Goal: Information Seeking & Learning: Learn about a topic

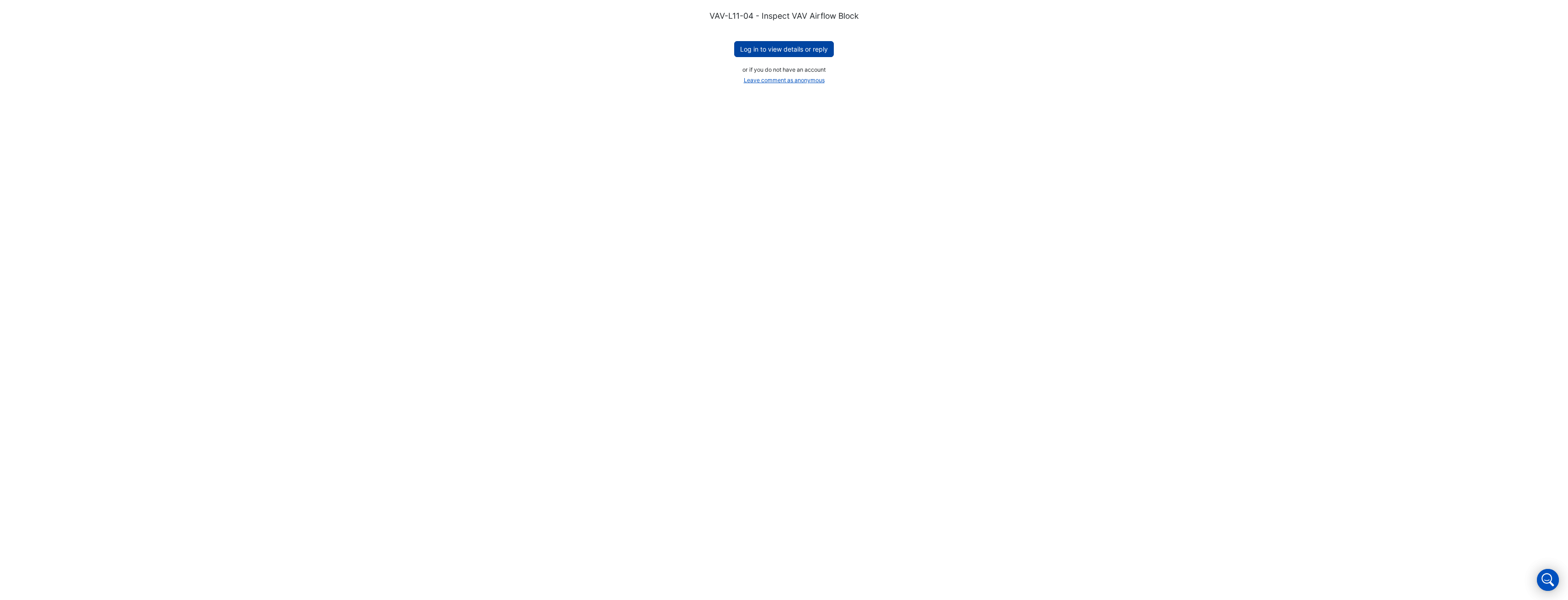
click at [691, 46] on button "Log in to view details or reply" at bounding box center [784, 49] width 99 height 16
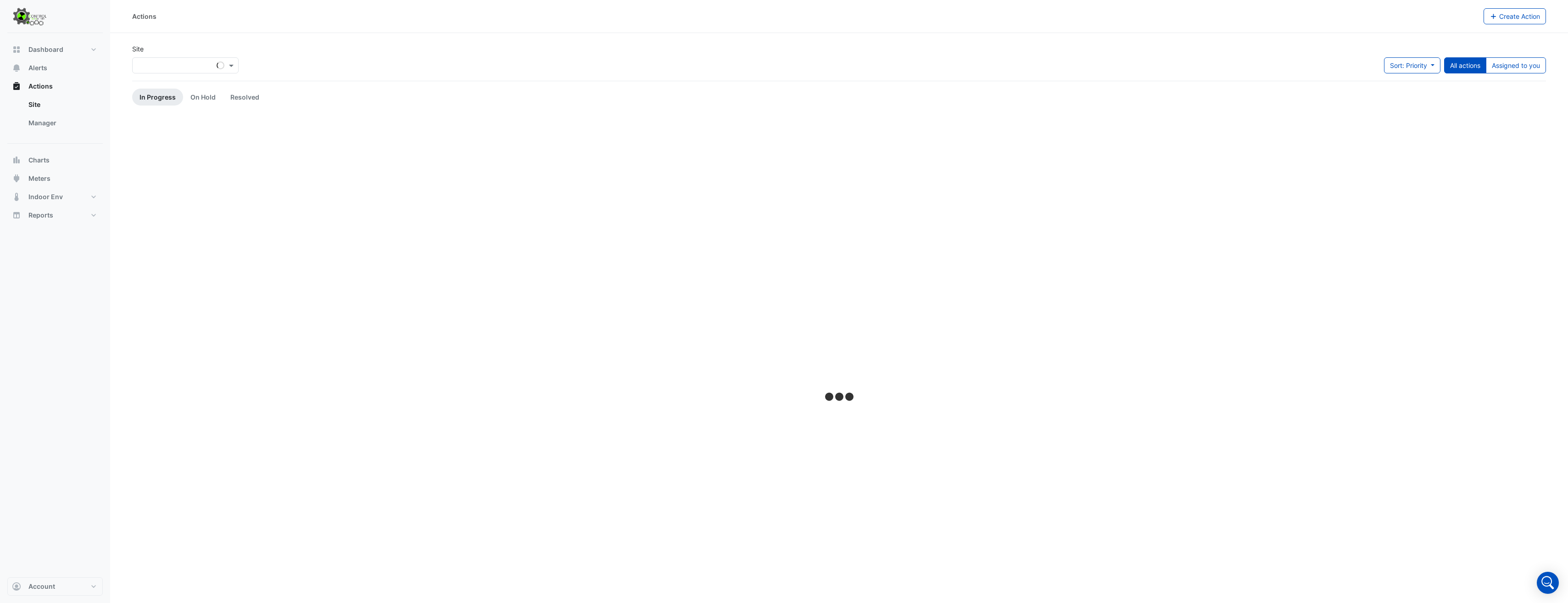
drag, startPoint x: 1414, startPoint y: 129, endPoint x: 1403, endPoint y: 125, distance: 11.7
click at [1407, 127] on div at bounding box center [839, 398] width 1414 height 562
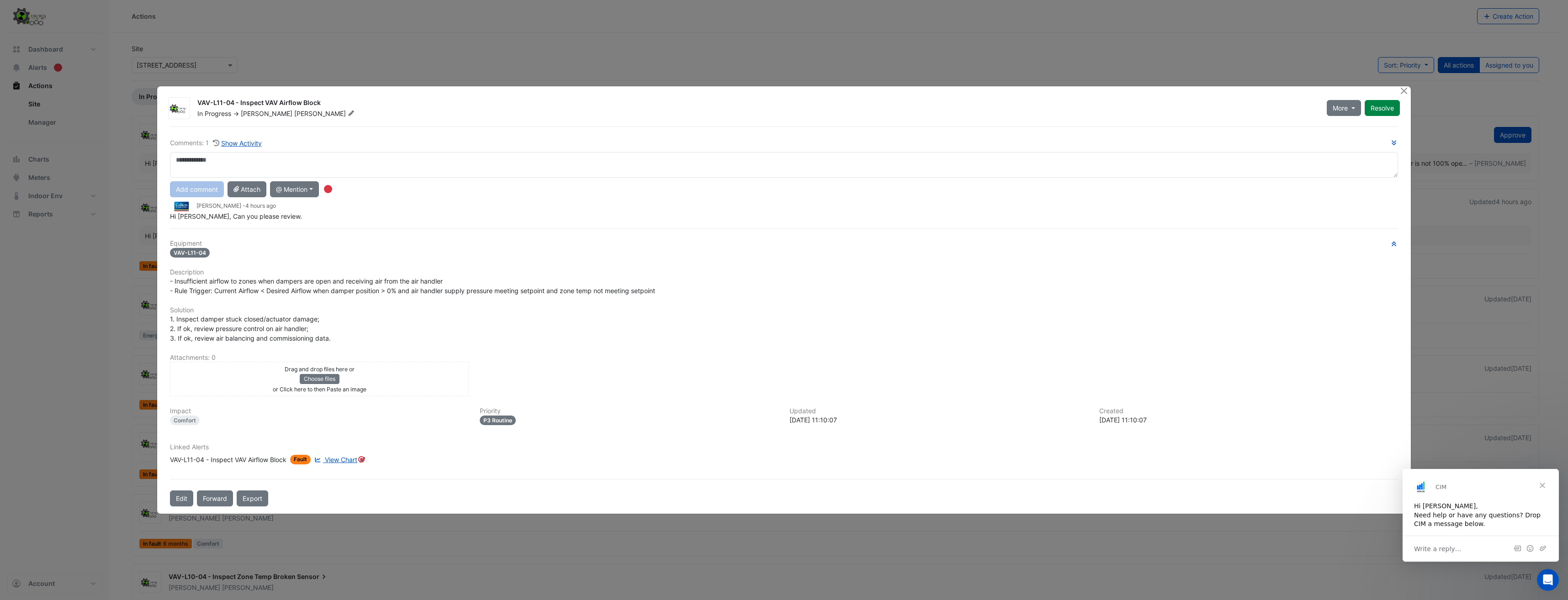
click at [555, 36] on ngb-modal-window "VAV-L11-04 - Inspect VAV Airflow Block In Progress -> Nathan Verdon More On Hol…" at bounding box center [784, 300] width 1568 height 600
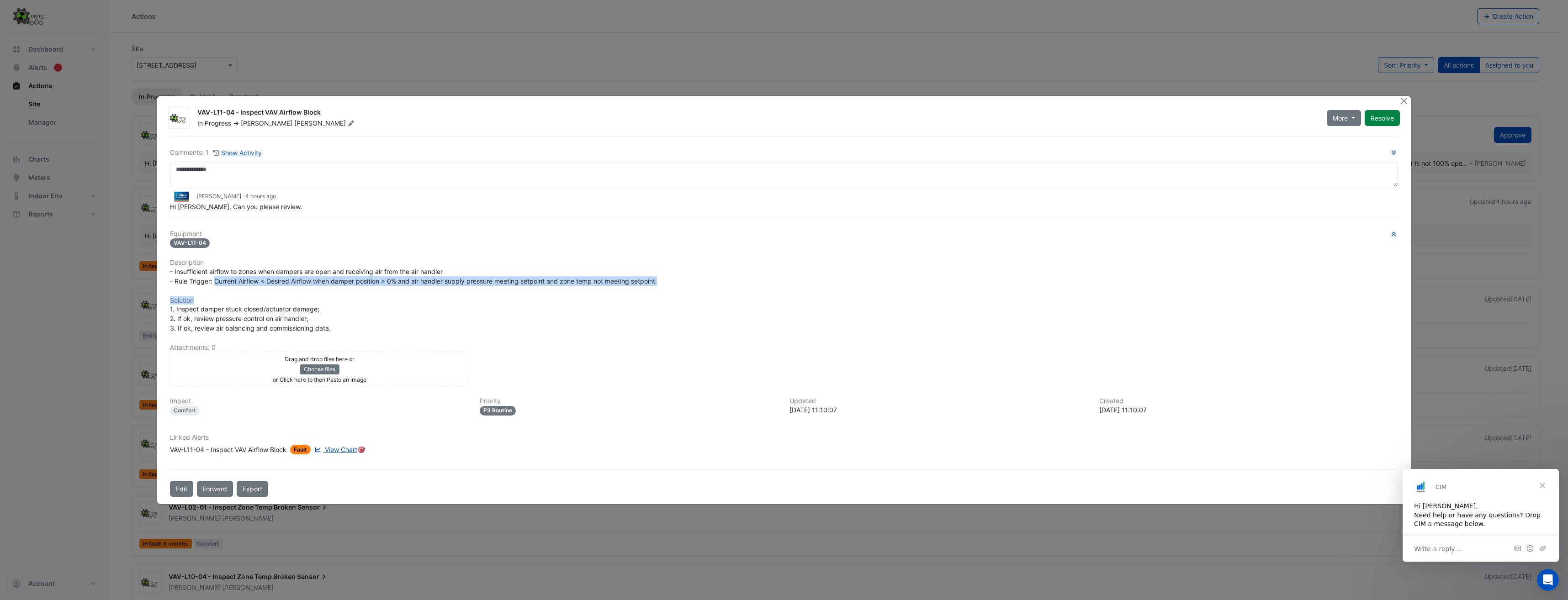
drag, startPoint x: 216, startPoint y: 284, endPoint x: 343, endPoint y: 300, distance: 128.0
click at [343, 300] on div "Equipment VAV-L11-04 Description - Insufficient airflow to zones when dampers a…" at bounding box center [784, 346] width 1228 height 232
click at [899, 573] on ngb-modal-window "VAV-L11-04 - Inspect VAV Airflow Block In Progress -> Nathan Verdon More On Hol…" at bounding box center [784, 300] width 1568 height 600
click at [336, 448] on span "View Chart" at bounding box center [341, 449] width 32 height 7
click at [340, 446] on span "View Chart" at bounding box center [341, 449] width 32 height 7
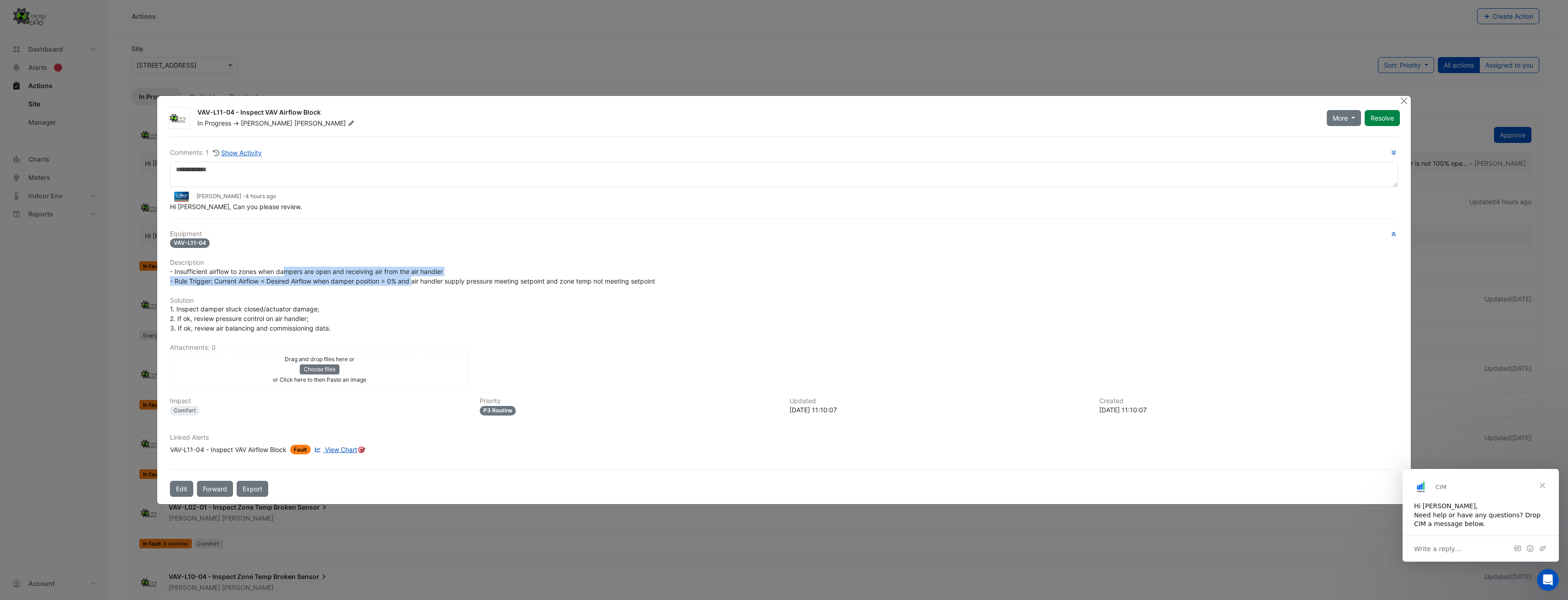
drag, startPoint x: 285, startPoint y: 271, endPoint x: 415, endPoint y: 276, distance: 130.1
click at [415, 276] on div "- Insufficient airflow to zones when dampers are open and receiving air from th…" at bounding box center [784, 276] width 1228 height 19
click at [304, 277] on span "- Insufficient airflow to zones when dampers are open and receiving air from th…" at bounding box center [412, 276] width 485 height 17
drag, startPoint x: 202, startPoint y: 273, endPoint x: 242, endPoint y: 268, distance: 40.3
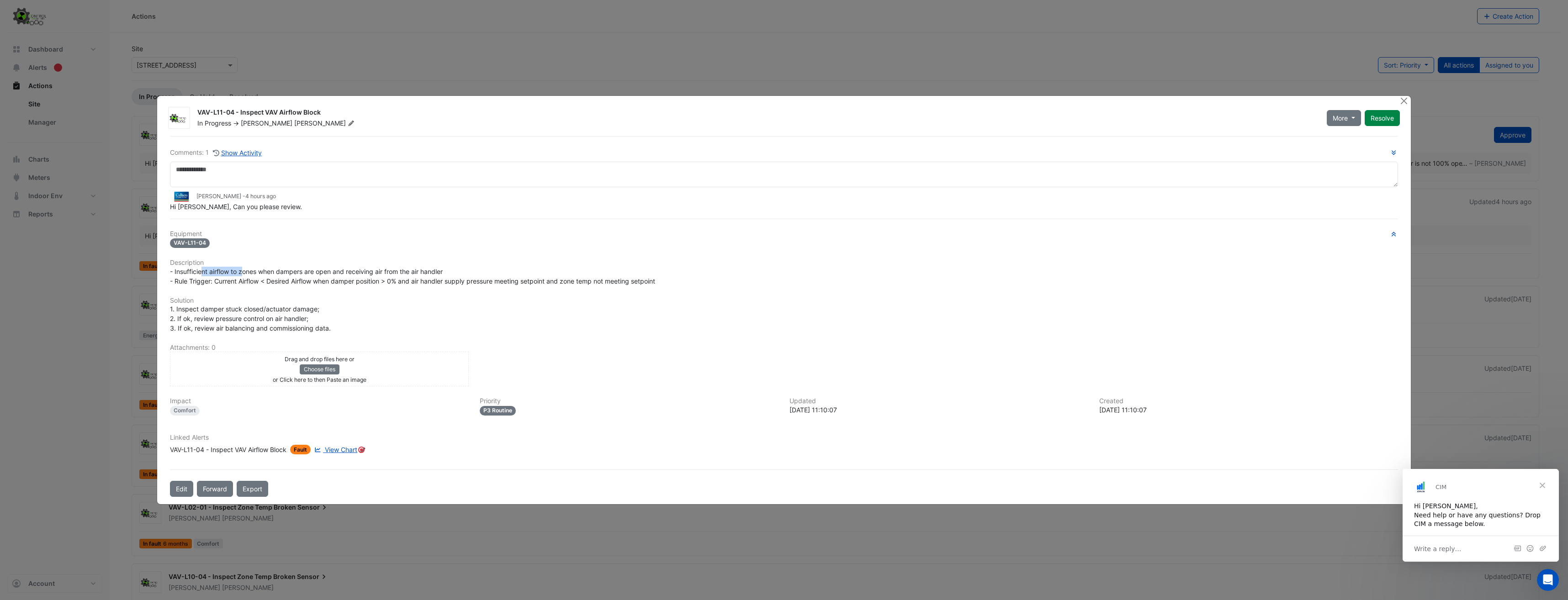
click at [242, 268] on span "- Insufficient airflow to zones when dampers are open and receiving air from th…" at bounding box center [412, 276] width 485 height 17
click at [231, 283] on span "- Insufficient airflow to zones when dampers are open and receiving air from th…" at bounding box center [412, 276] width 485 height 17
drag, startPoint x: 296, startPoint y: 411, endPoint x: 296, endPoint y: 417, distance: 6.0
drag, startPoint x: 296, startPoint y: 417, endPoint x: 307, endPoint y: 446, distance: 31.0
click at [307, 446] on span "Fault" at bounding box center [300, 449] width 20 height 9
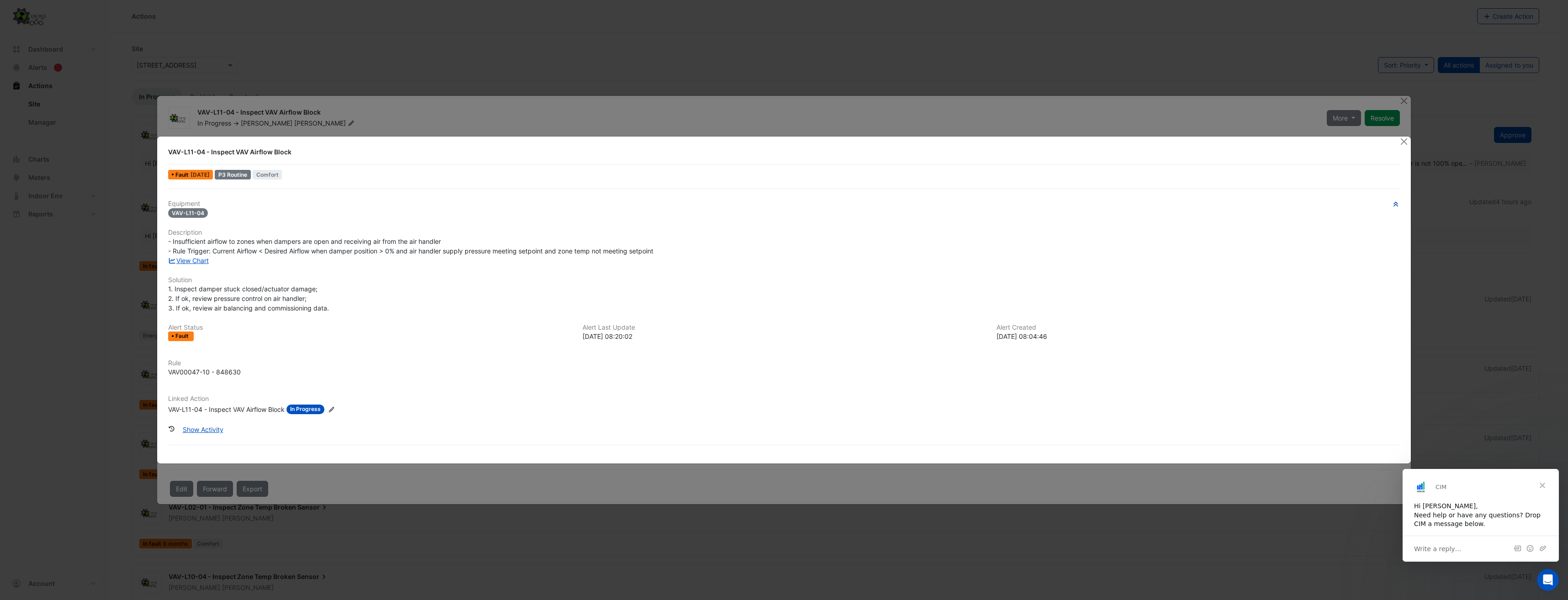
drag, startPoint x: 1080, startPoint y: 335, endPoint x: 949, endPoint y: 342, distance: 131.2
click at [949, 342] on div "Alert Status Fault Alert Last Update 2025-08-08 08:20:02 Alert Created 2025-06-…" at bounding box center [784, 336] width 1243 height 25
drag, startPoint x: 949, startPoint y: 342, endPoint x: 1027, endPoint y: 352, distance: 78.6
click at [1027, 352] on div "Equipment VAV-L11-04 Description - Insufficient airflow to zones when dampers a…" at bounding box center [784, 310] width 1232 height 222
drag, startPoint x: 648, startPoint y: 339, endPoint x: 575, endPoint y: 340, distance: 73.0
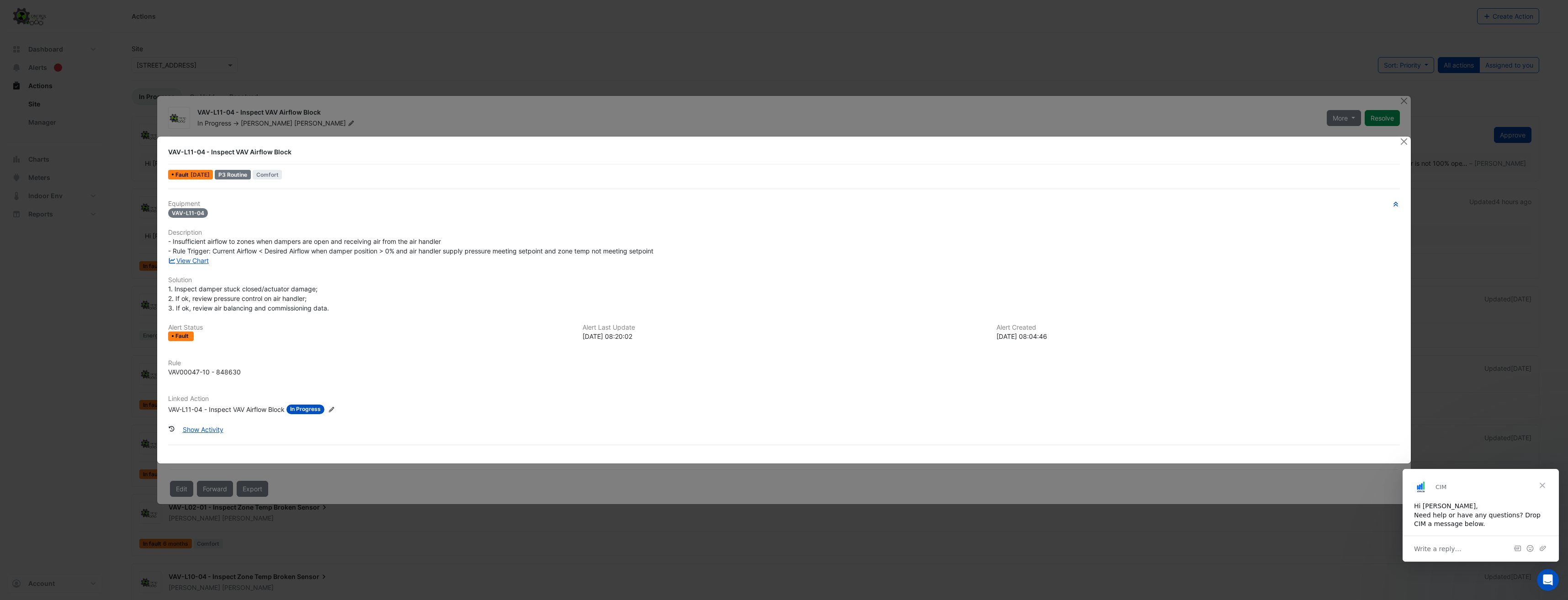
click at [575, 340] on div "Alert Status Fault Alert Last Update 2025-08-08 08:20:02 Alert Created 2025-06-…" at bounding box center [784, 336] width 1243 height 25
drag, startPoint x: 575, startPoint y: 340, endPoint x: 639, endPoint y: 339, distance: 64.0
click at [638, 339] on div "2025-08-08 08:20:02" at bounding box center [784, 336] width 403 height 9
click at [637, 338] on div "2025-08-08 08:20:02" at bounding box center [784, 336] width 403 height 9
drag, startPoint x: 644, startPoint y: 337, endPoint x: 589, endPoint y: 341, distance: 55.1
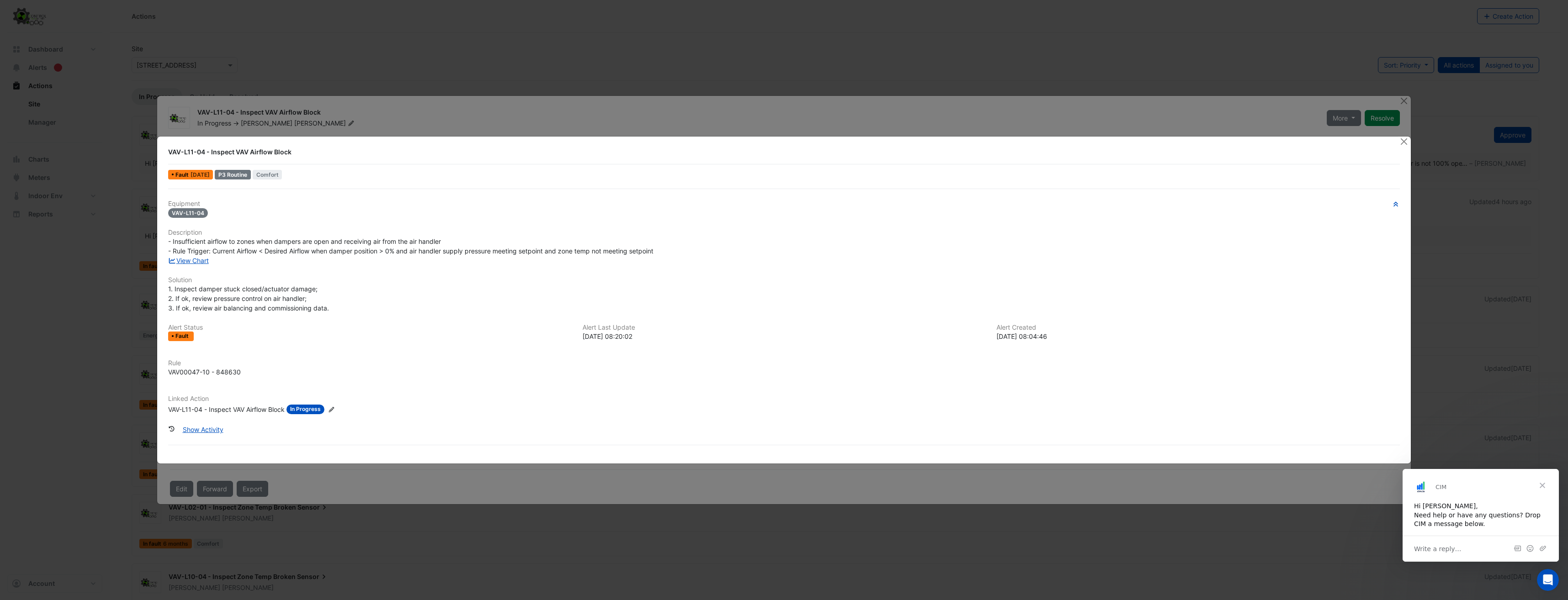
click at [589, 341] on div "Alert Status Fault Alert Last Update 2025-08-08 08:20:02 Alert Created 2025-06-…" at bounding box center [784, 336] width 1243 height 25
click at [1405, 142] on button "Close" at bounding box center [1404, 141] width 9 height 9
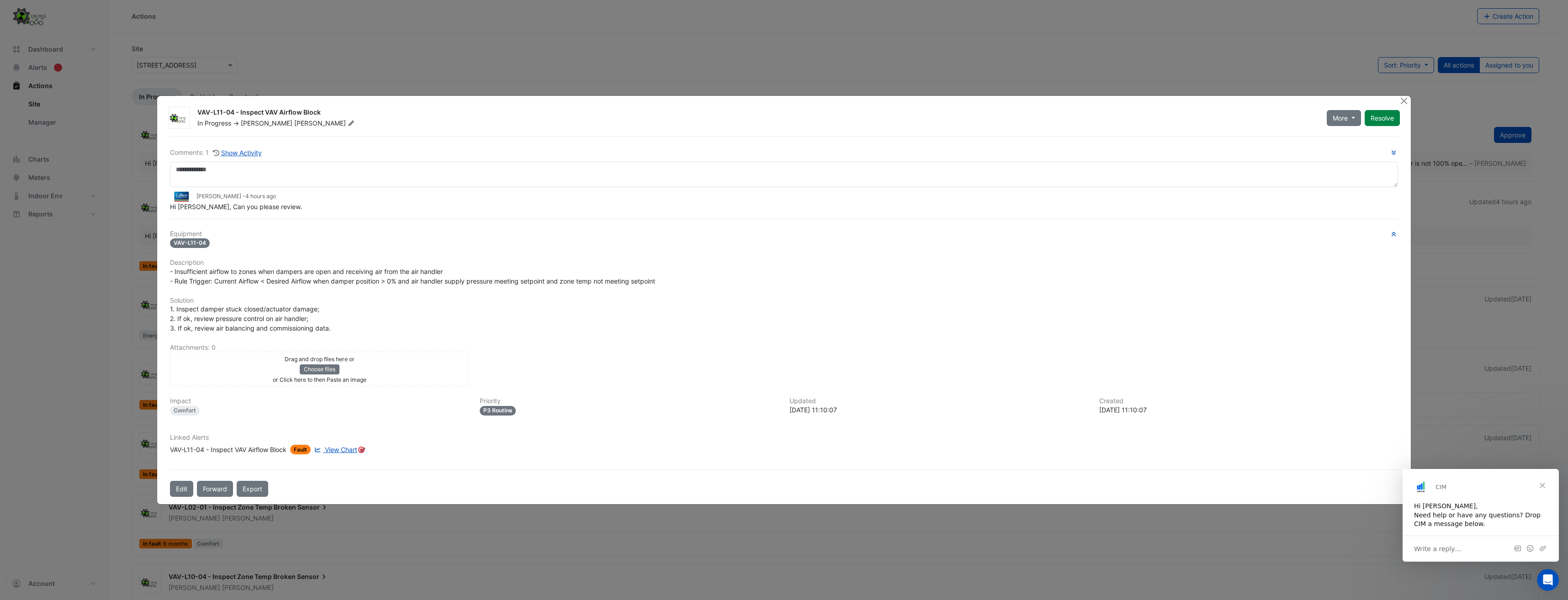
click at [1390, 102] on div "VAV-L11-04 - Inspect VAV Airflow Block In Progress -> Nathan Verdon More On Hol…" at bounding box center [784, 300] width 1253 height 409
click at [302, 447] on span "Fault" at bounding box center [300, 449] width 20 height 9
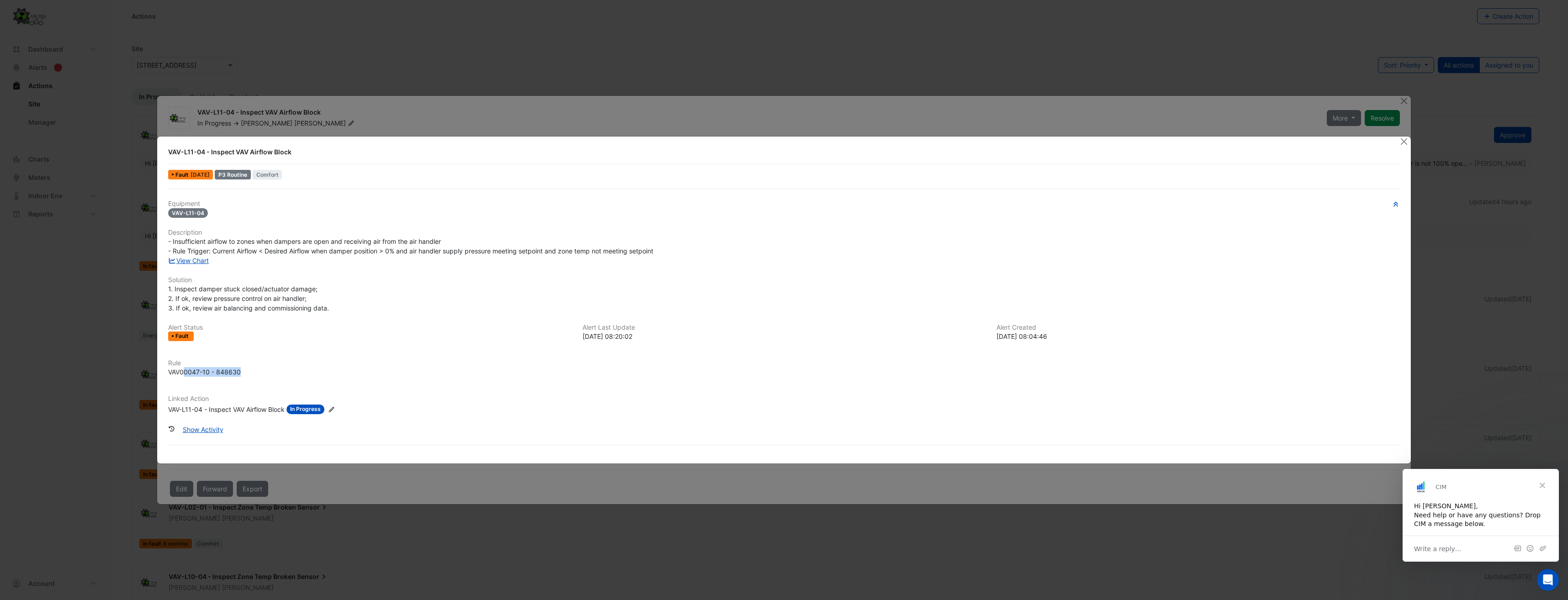
drag, startPoint x: 184, startPoint y: 372, endPoint x: 248, endPoint y: 375, distance: 64.1
click at [248, 375] on div "VAV00047-10 - 848630" at bounding box center [784, 372] width 1232 height 9
drag, startPoint x: 248, startPoint y: 375, endPoint x: 190, endPoint y: 407, distance: 66.2
click at [190, 407] on div "VAV-L11-04 - Inspect VAV Airflow Block" at bounding box center [226, 410] width 117 height 9
drag, startPoint x: 579, startPoint y: 336, endPoint x: 652, endPoint y: 343, distance: 73.3
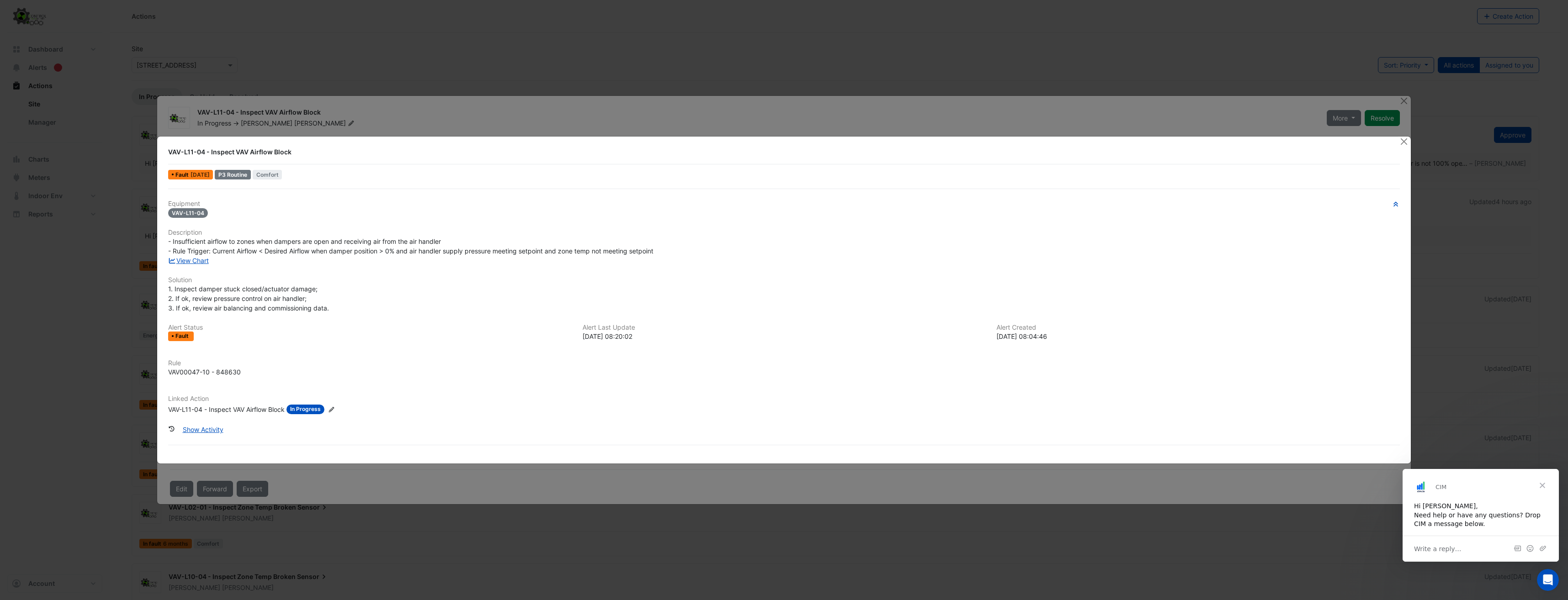
click at [652, 343] on div "Alert Status Fault Alert Last Update 2025-08-08 08:20:02 Alert Created 2025-06-…" at bounding box center [784, 336] width 1243 height 25
drag, startPoint x: 997, startPoint y: 336, endPoint x: 1068, endPoint y: 341, distance: 71.2
click at [1068, 341] on div "Alert Status Fault Alert Last Update 2025-08-08 08:20:02 Alert Created 2025-06-…" at bounding box center [784, 336] width 1243 height 25
click at [969, 389] on div "Equipment VAV-L11-04 Description - Insufficient airflow to zones when dampers a…" at bounding box center [784, 310] width 1232 height 222
drag, startPoint x: 1408, startPoint y: 144, endPoint x: 1403, endPoint y: 117, distance: 27.5
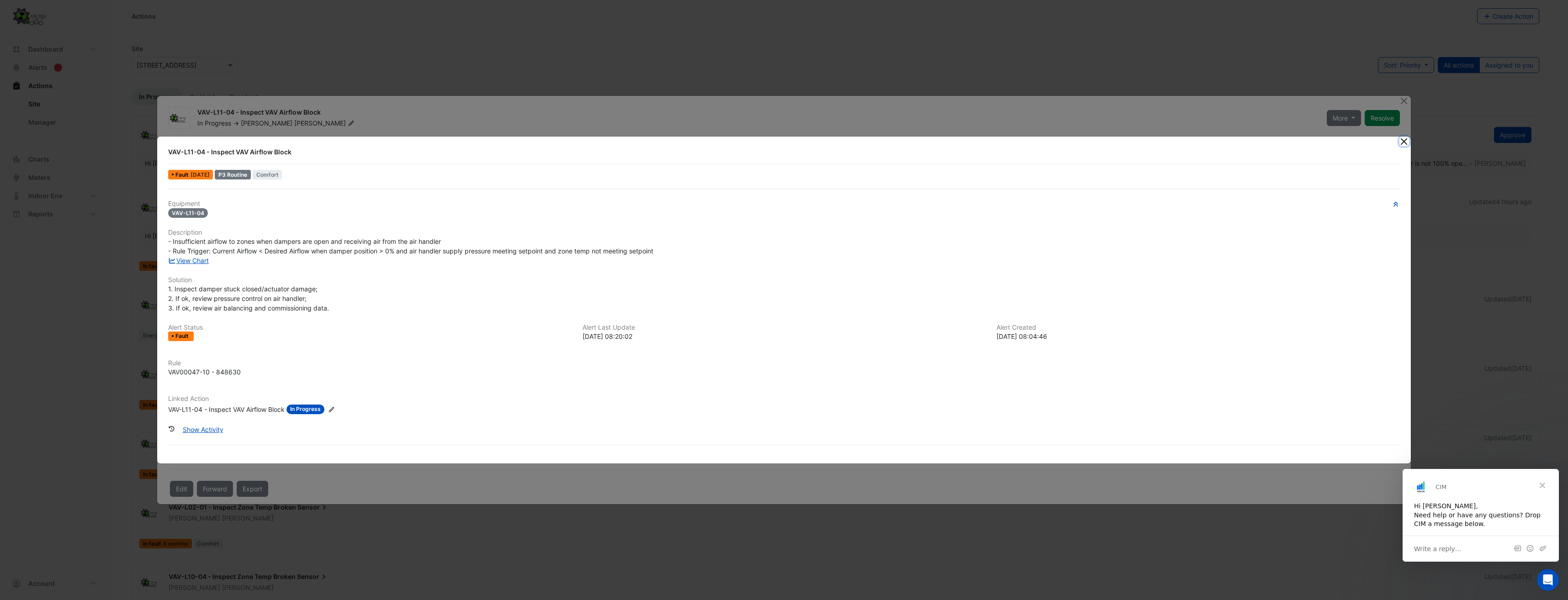
click at [1408, 144] on button "Close" at bounding box center [1404, 141] width 9 height 9
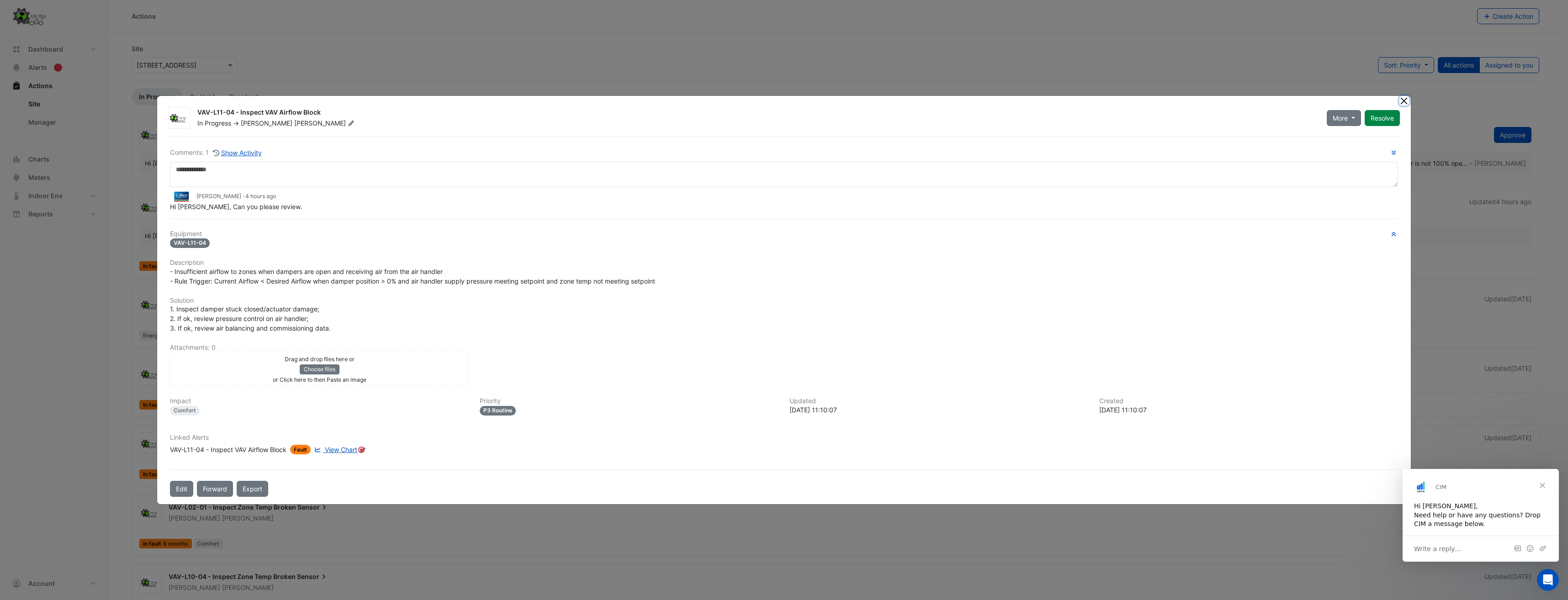
click at [1406, 102] on button "Close" at bounding box center [1404, 100] width 9 height 9
